Goal: Information Seeking & Learning: Learn about a topic

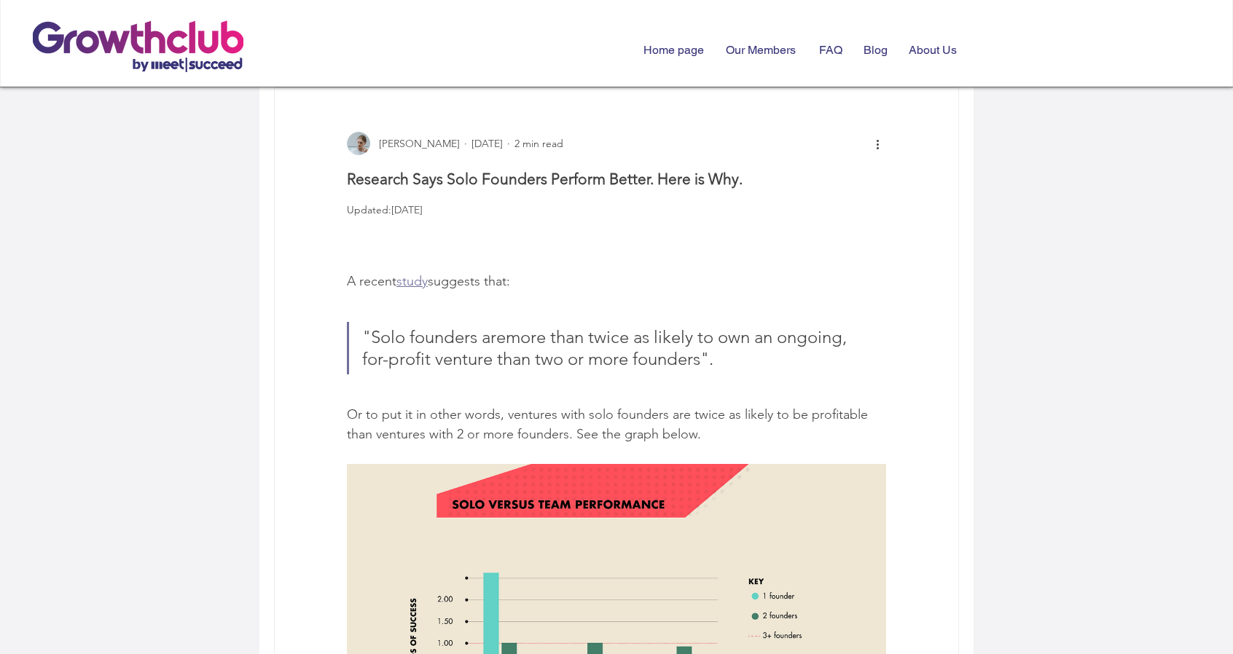
scroll to position [219, 0]
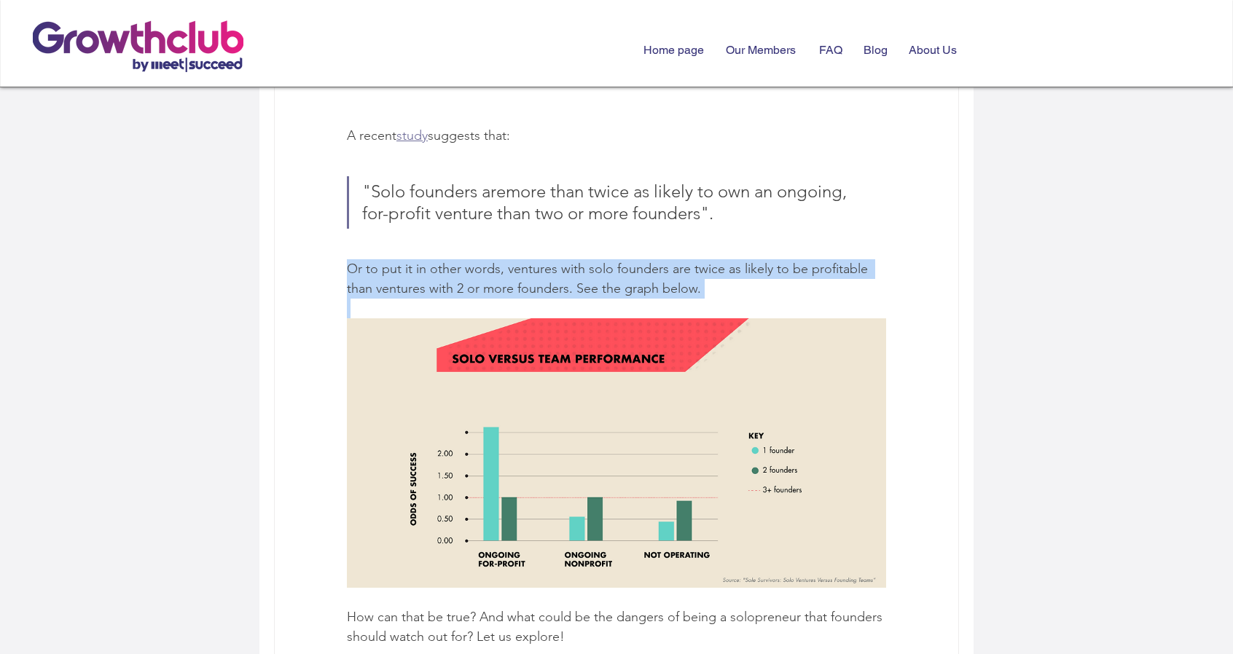
drag, startPoint x: 352, startPoint y: 329, endPoint x: 794, endPoint y: 369, distance: 444.0
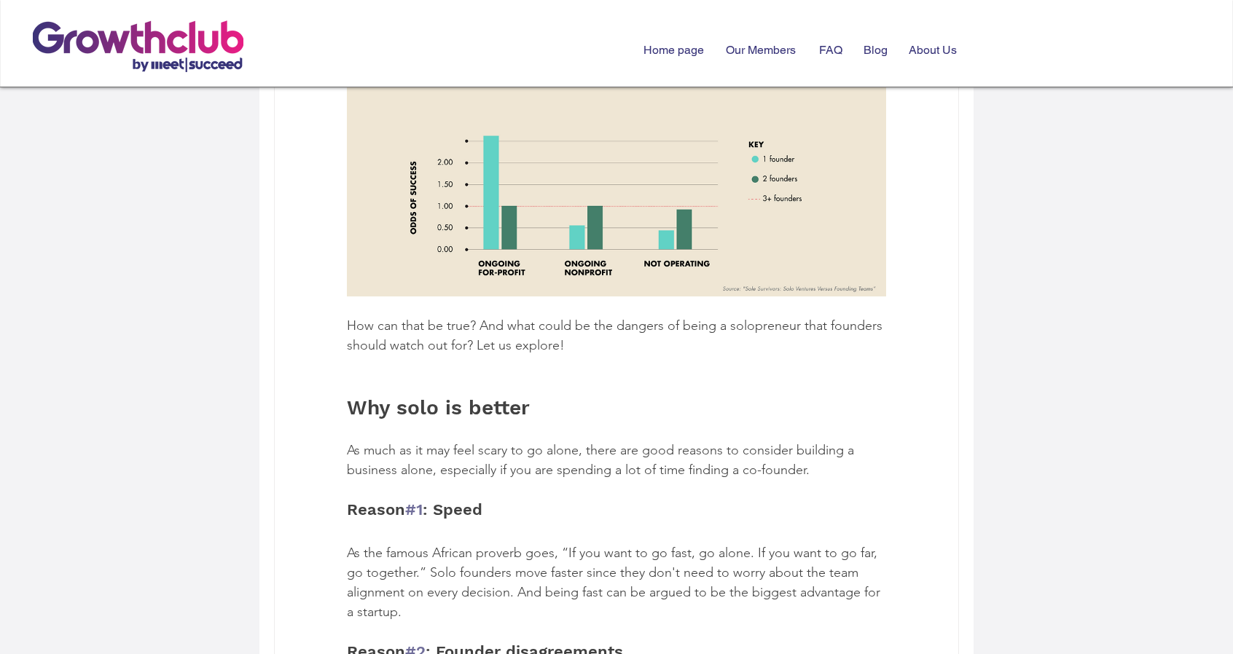
scroll to position [656, 0]
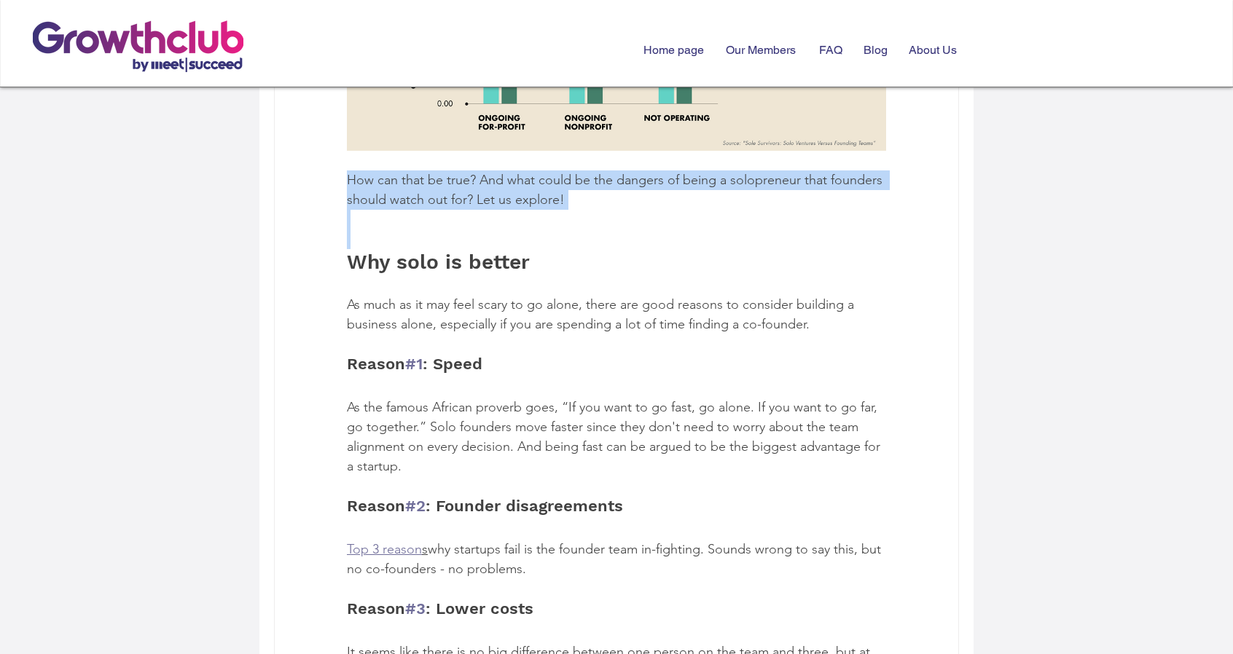
drag, startPoint x: 348, startPoint y: 246, endPoint x: 597, endPoint y: 301, distance: 255.1
click at [597, 301] on div "A recent study suggests that: "Solo founders are more than twice as likely to o…" at bounding box center [616, 652] width 683 height 2004
click at [597, 249] on span "main content" at bounding box center [616, 239] width 539 height 20
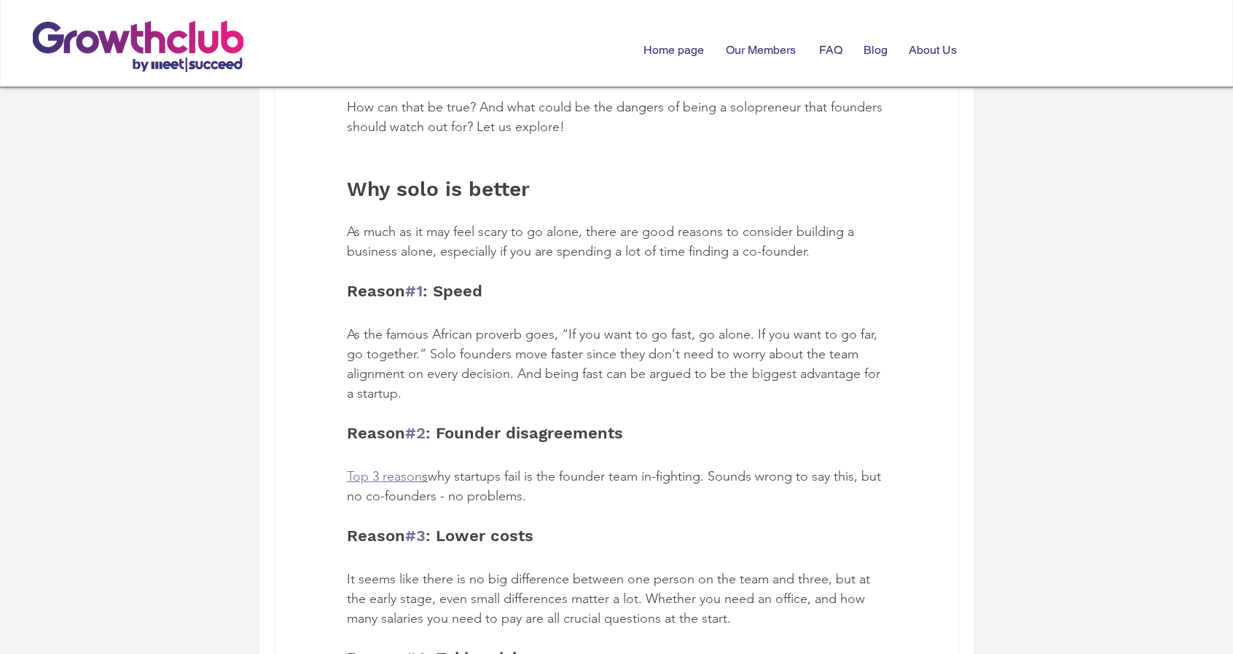
click at [415, 259] on span "As much as it may feel scary to go alone, there are good reasons to consider bu…" at bounding box center [602, 242] width 511 height 36
drag, startPoint x: 351, startPoint y: 245, endPoint x: 443, endPoint y: 244, distance: 91.8
click at [443, 201] on span "Why solo is better" at bounding box center [438, 189] width 183 height 24
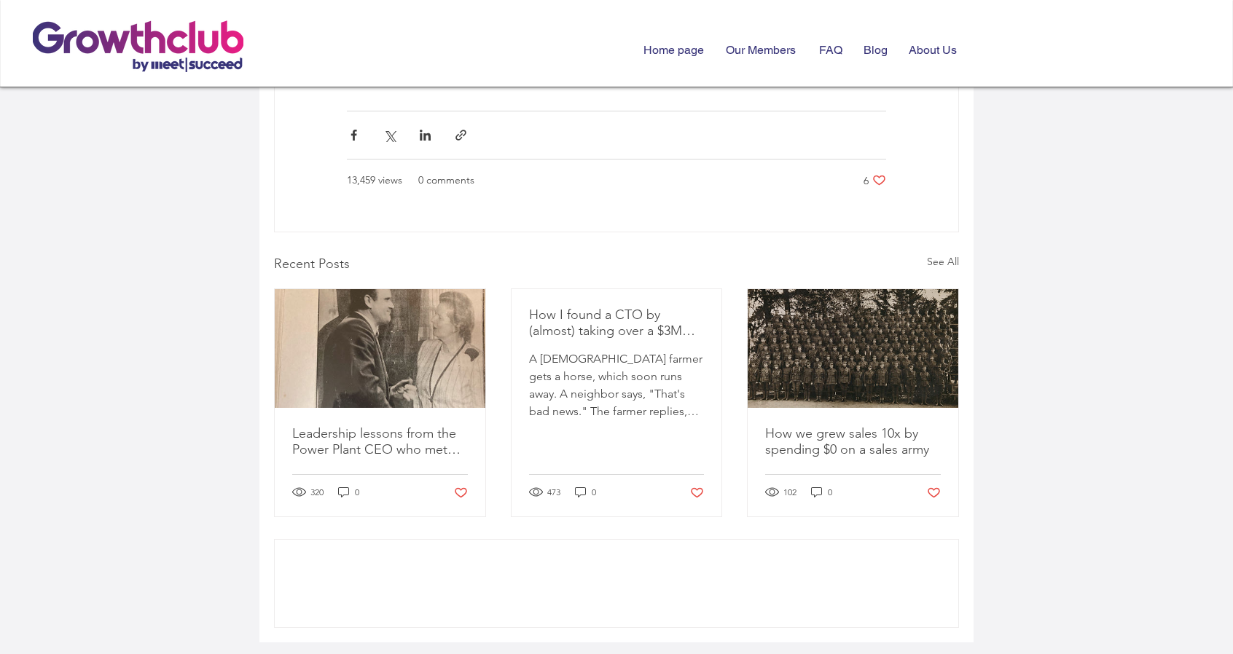
scroll to position [1936, 0]
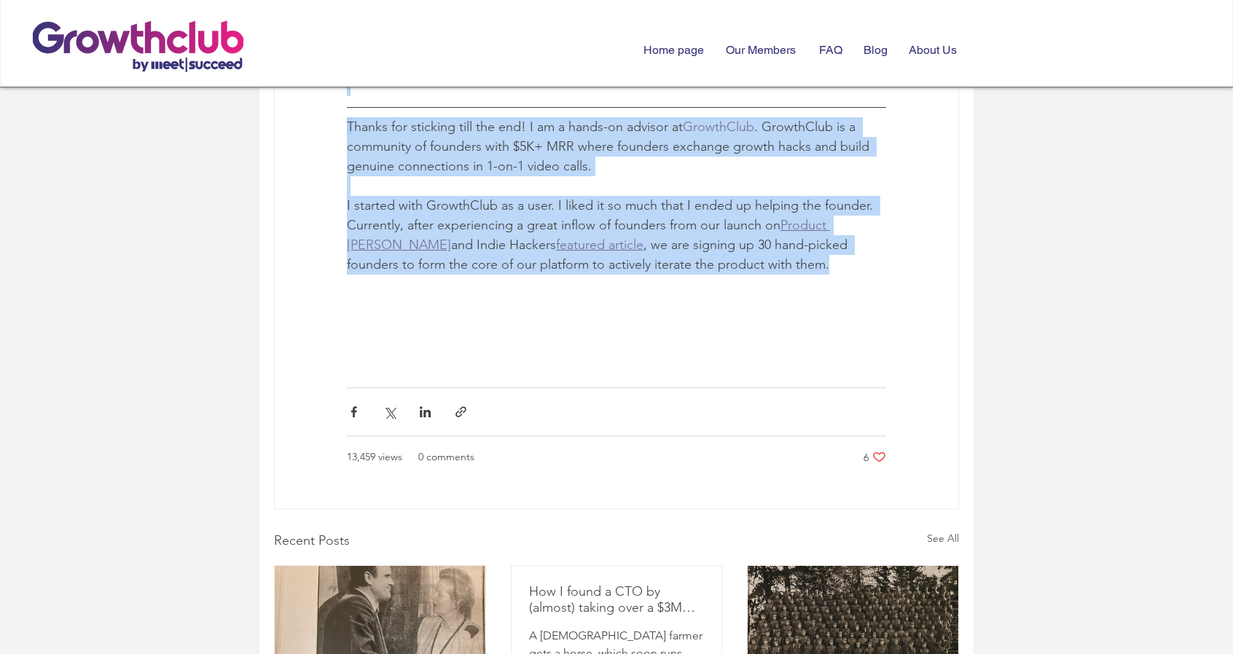
click at [720, 275] on span "I started with GrowthClub as a user. I liked it so much that I ended up helping…" at bounding box center [616, 235] width 539 height 79
copy div "Lor ipsu do sitame Co adip el se doe temp incid ut la etdol, magna ali enim adm…"
